Goal: Task Accomplishment & Management: Manage account settings

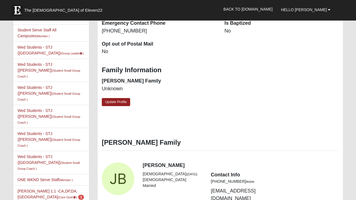
scroll to position [177, 0]
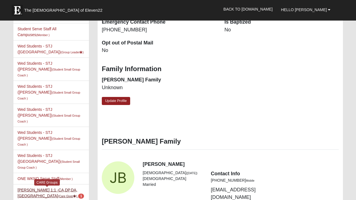
click at [30, 188] on link "Amy Blomberg 1:1 -CA,DP,DA,MA (Care Giver ) 1" at bounding box center [51, 193] width 66 height 10
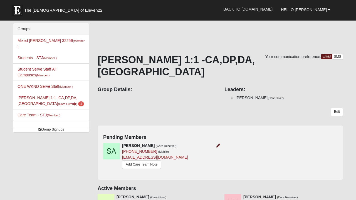
click at [218, 144] on icon at bounding box center [218, 146] width 4 height 4
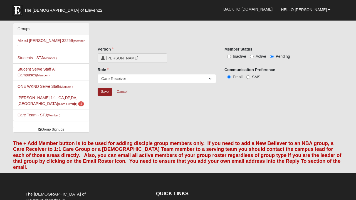
click at [252, 56] on input "Active" at bounding box center [252, 57] width 4 height 4
radio input "true"
click at [108, 93] on input "Save" at bounding box center [105, 92] width 14 height 8
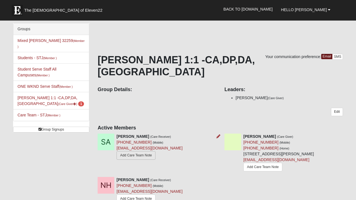
click at [142, 151] on link "Add Care Team Note" at bounding box center [136, 155] width 39 height 9
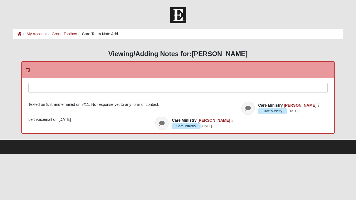
click at [104, 87] on div at bounding box center [178, 95] width 299 height 24
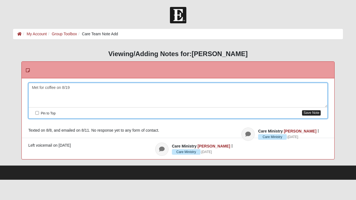
click at [310, 113] on button "Save Note" at bounding box center [311, 112] width 19 height 5
